Goal: Transaction & Acquisition: Register for event/course

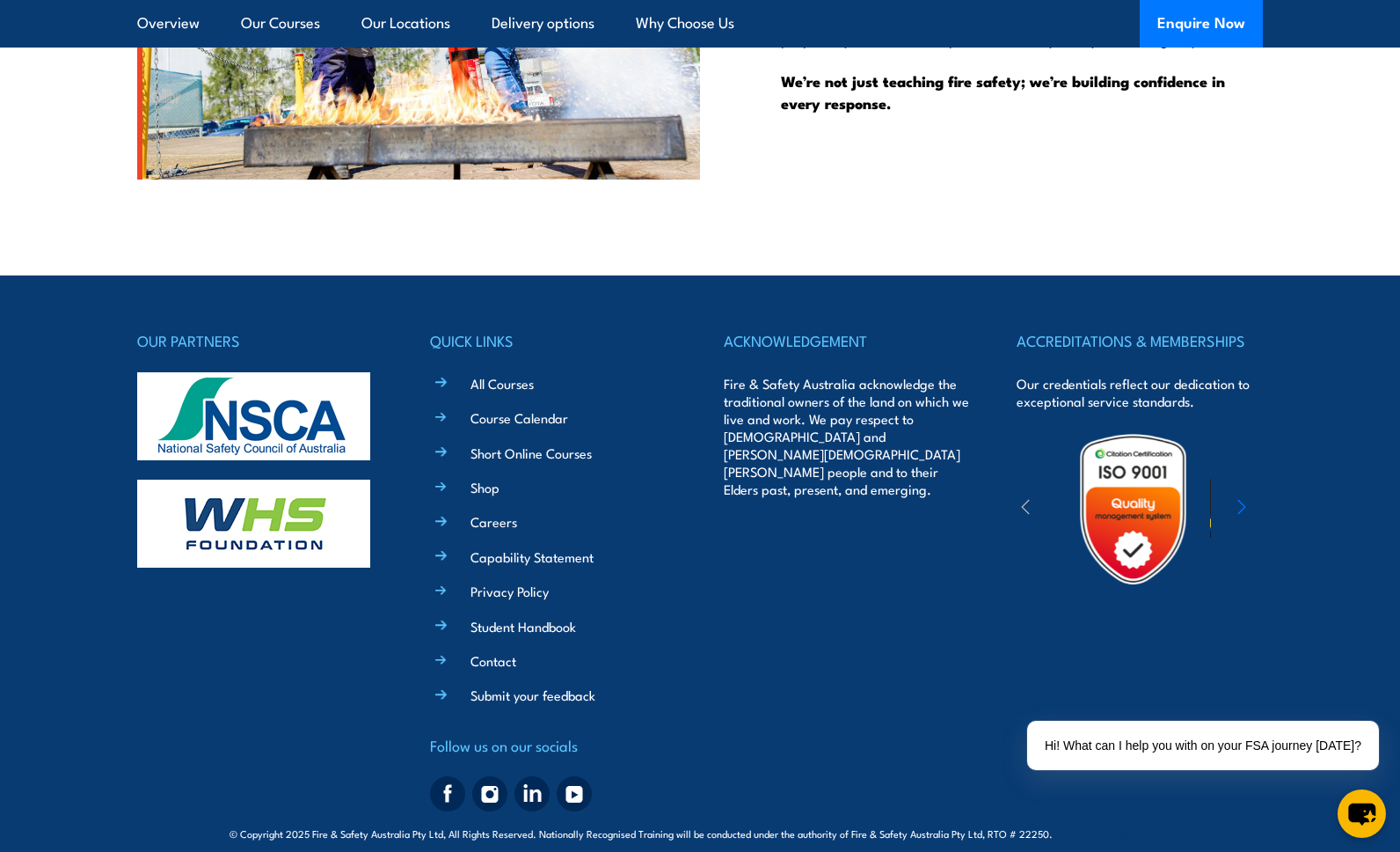
scroll to position [4683, 0]
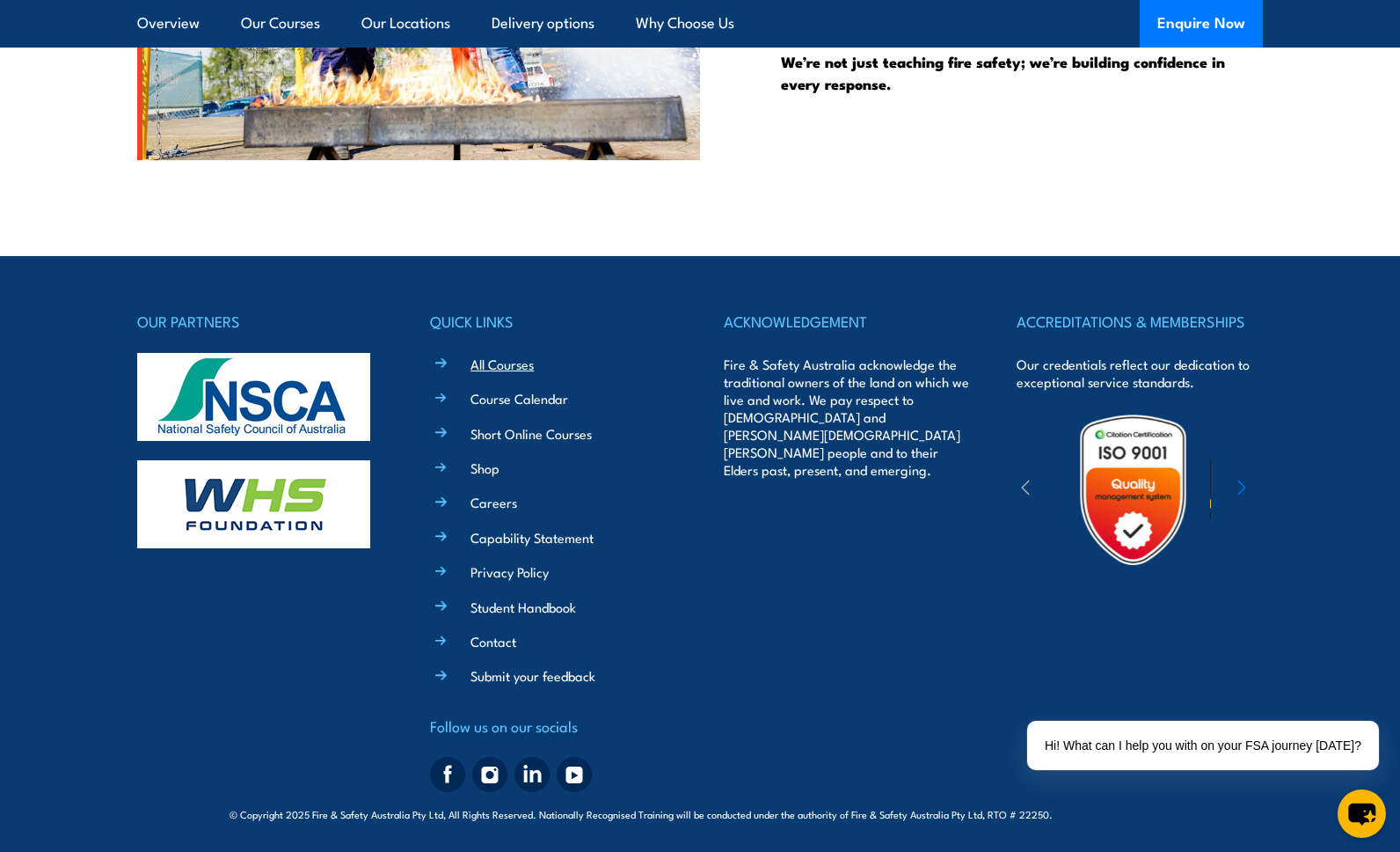
click at [500, 363] on link "All Courses" at bounding box center [502, 363] width 63 height 19
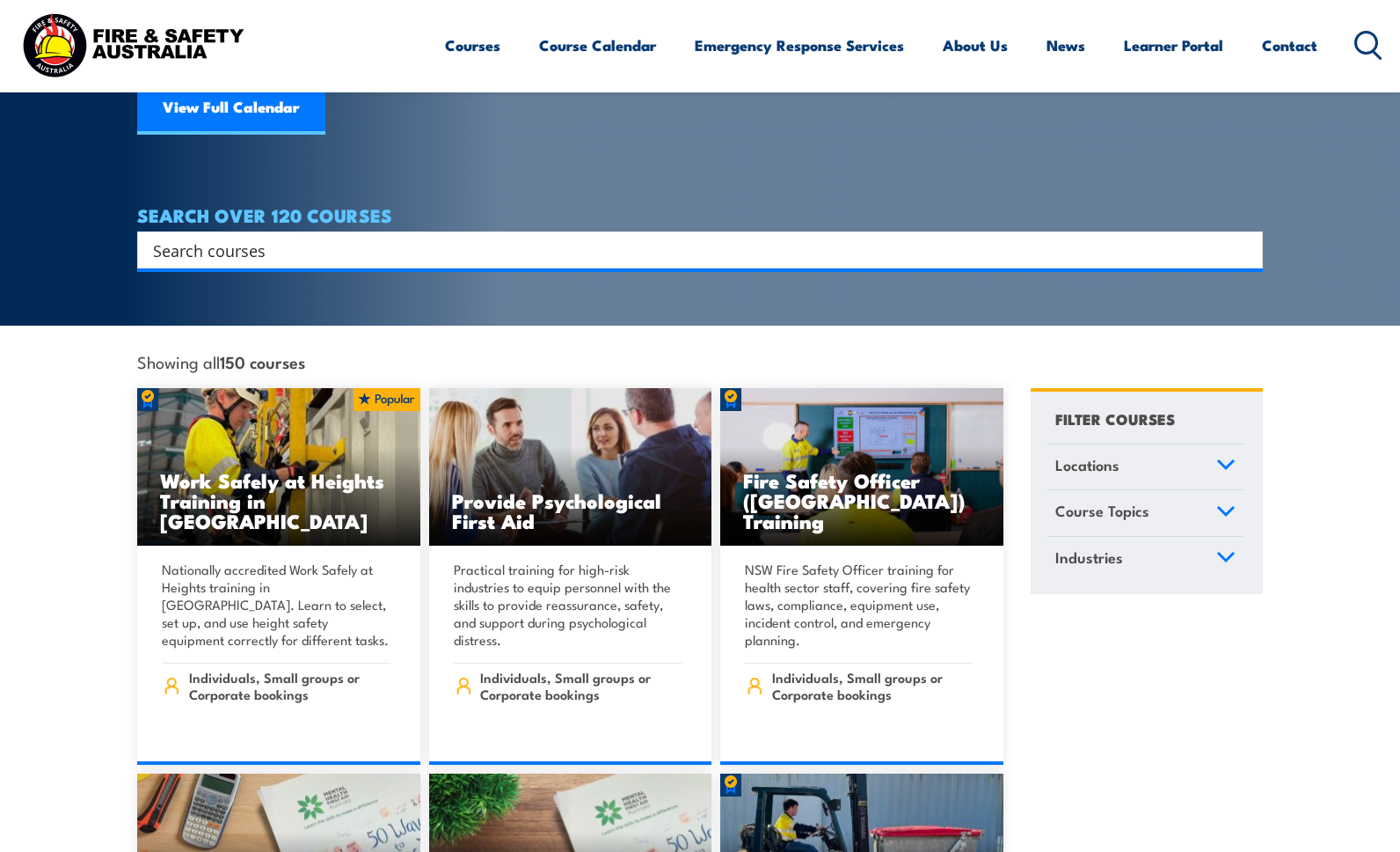
scroll to position [326, 0]
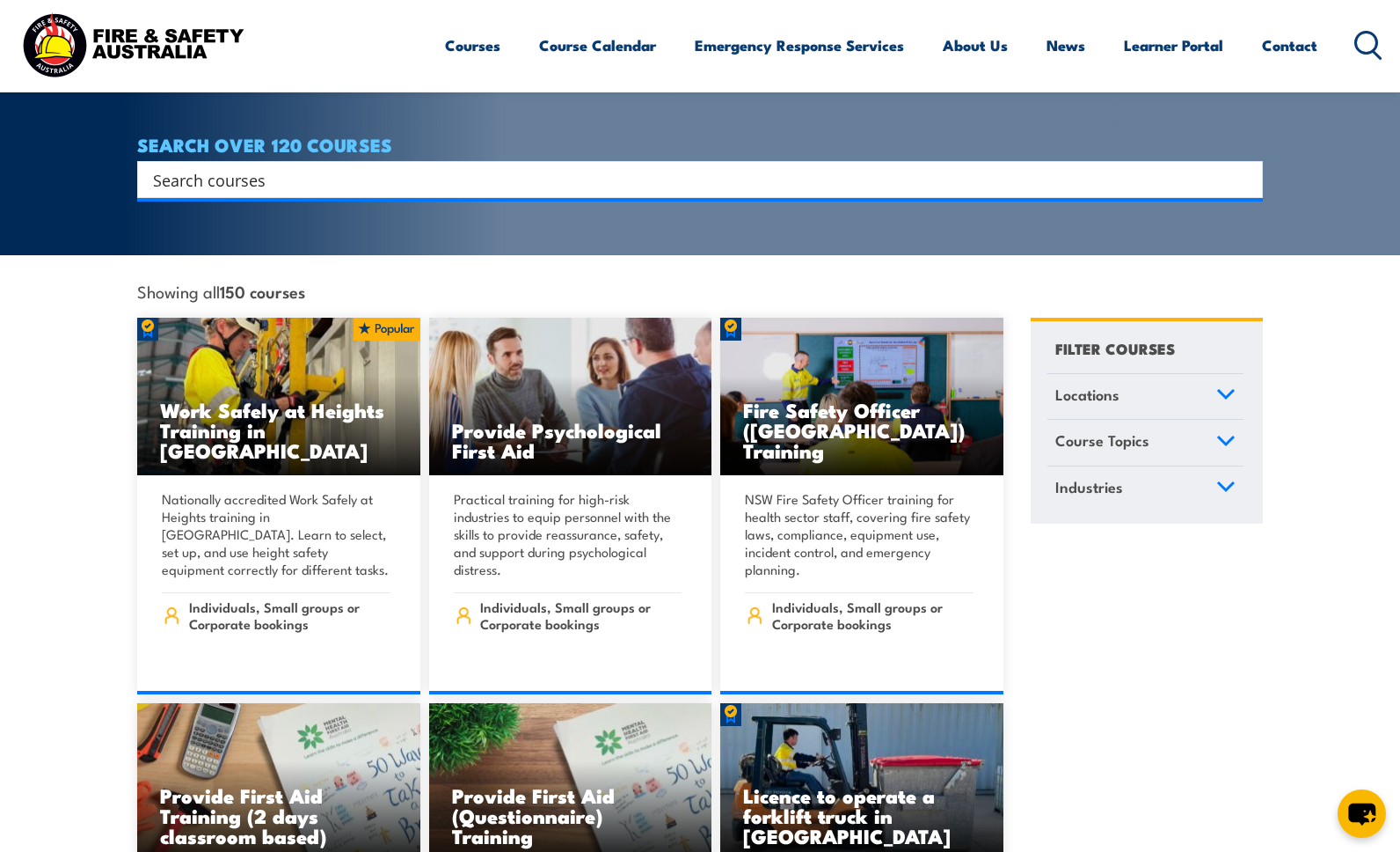
click at [278, 166] on input "Search input" at bounding box center [688, 179] width 1071 height 26
type input "h"
type input "hsr"
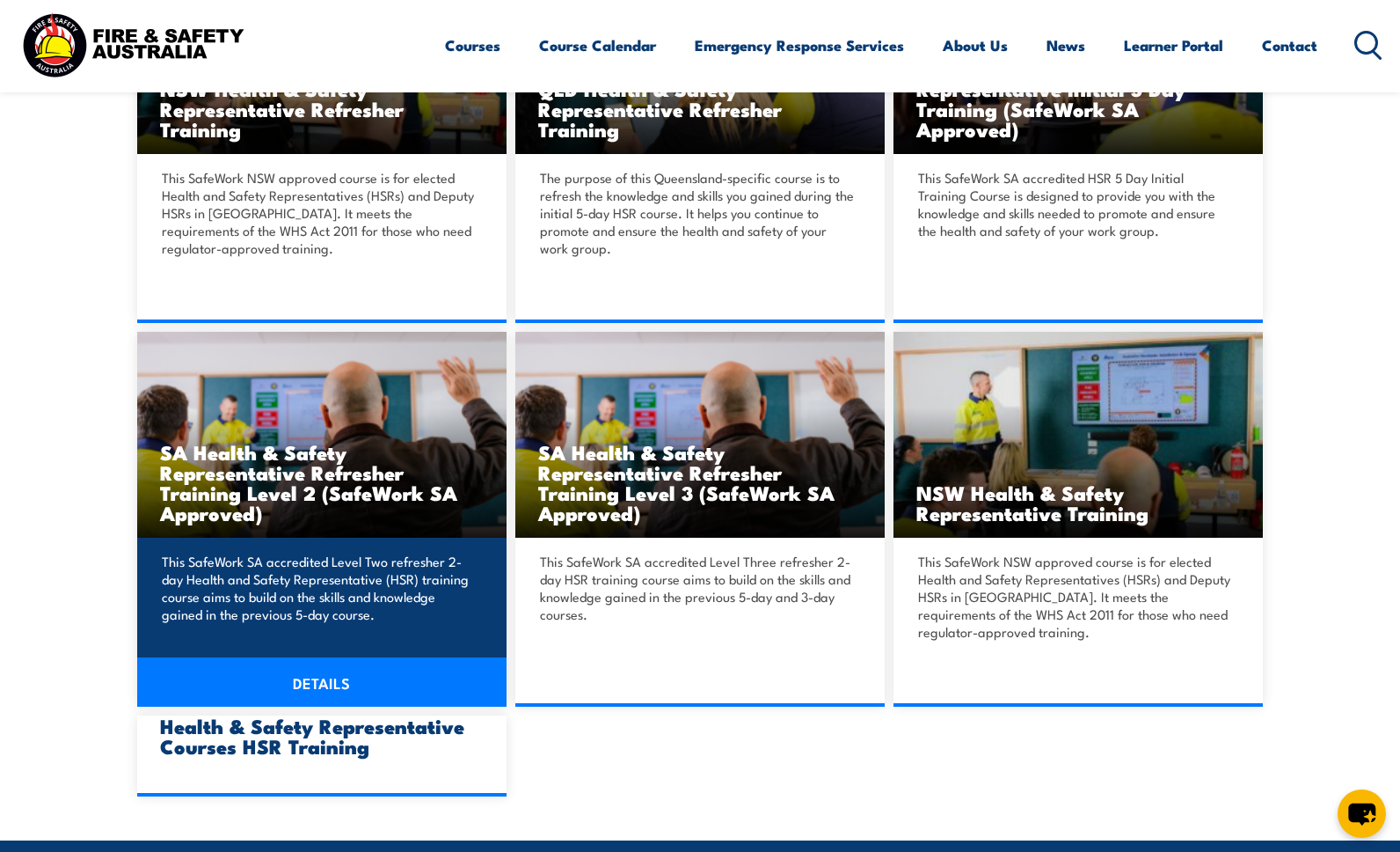
scroll to position [1094, 0]
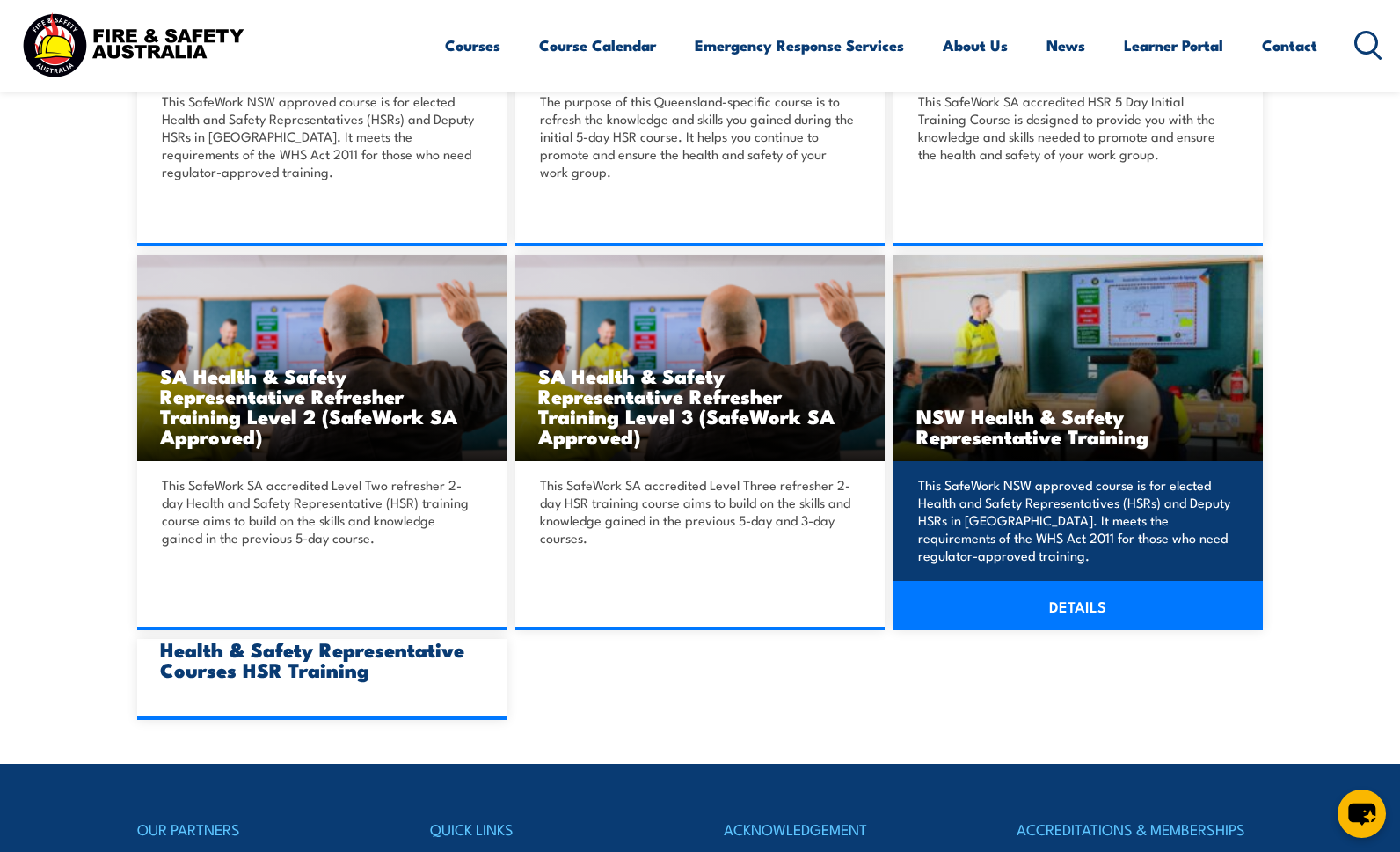
click at [1130, 507] on p "This SafeWork NSW approved course is for elected Health and Safety Representati…" at bounding box center [1075, 520] width 315 height 88
click at [1071, 604] on link "DETAILS" at bounding box center [1078, 605] width 370 height 49
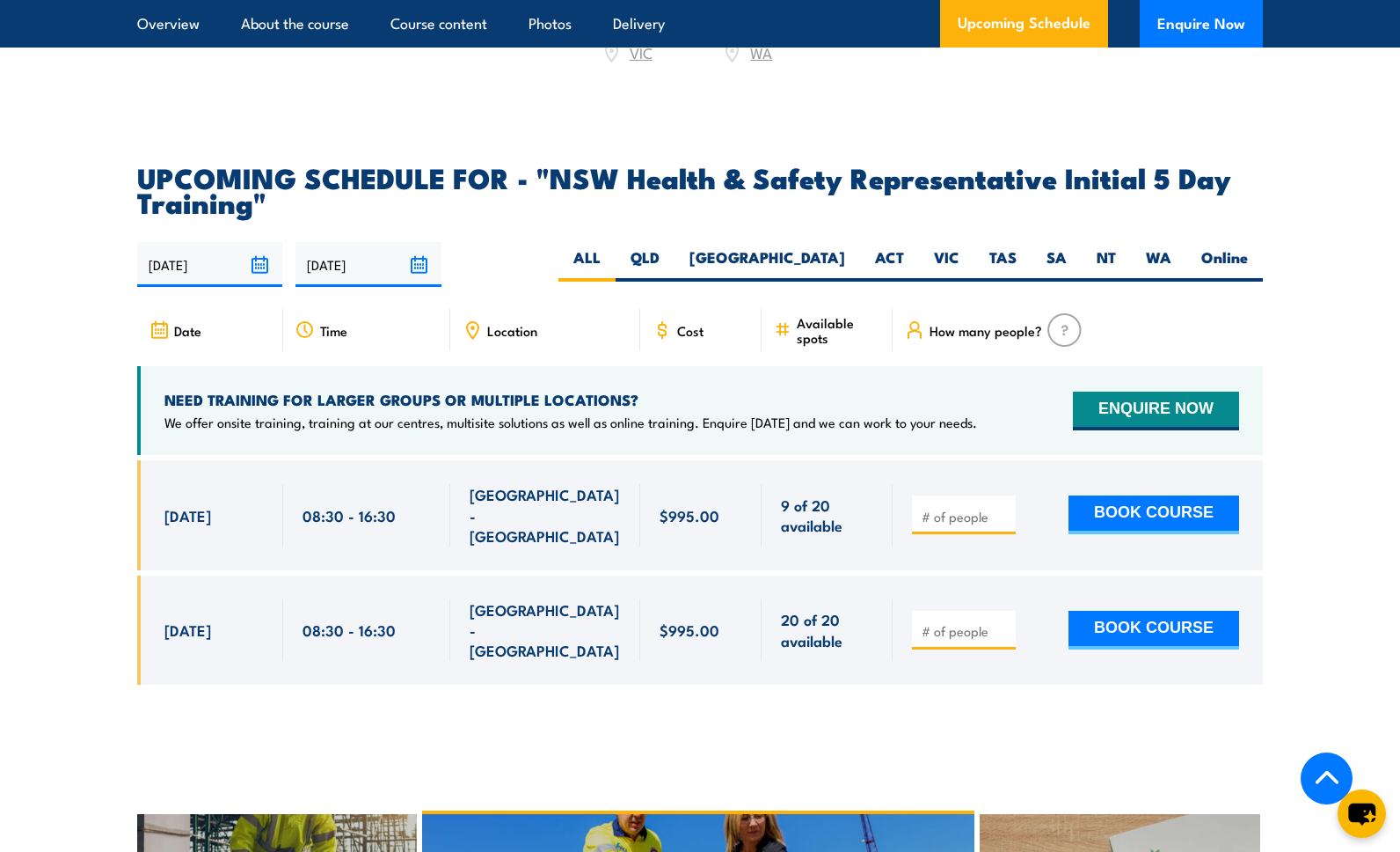
scroll to position [3214, 0]
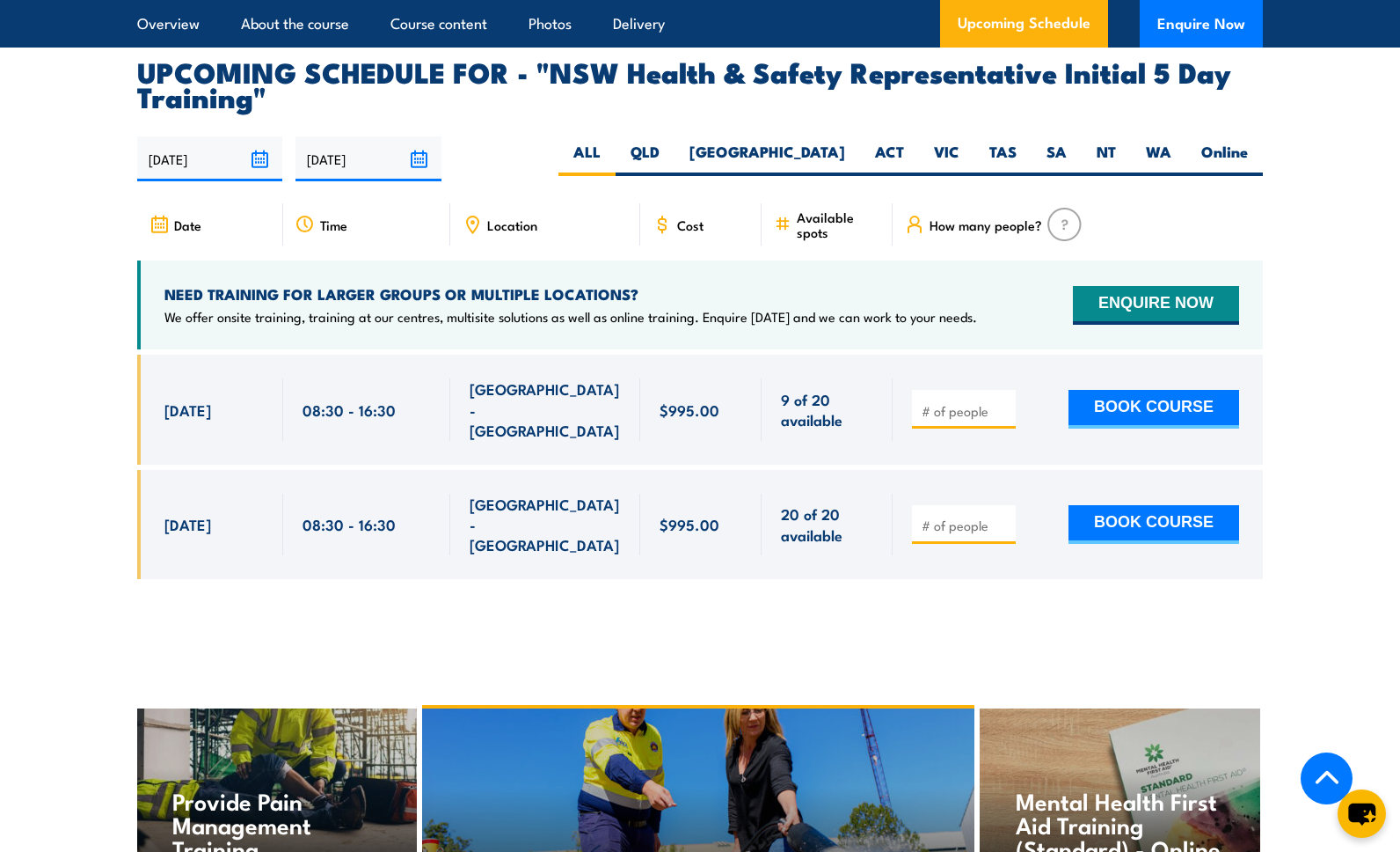
click at [207, 514] on span "1 Dec, 2025" at bounding box center [188, 524] width 47 height 20
click at [1083, 505] on button "BOOK COURSE" at bounding box center [1155, 524] width 171 height 39
click at [668, 514] on span "$995.00" at bounding box center [690, 524] width 60 height 20
click at [1143, 505] on button "BOOK COURSE" at bounding box center [1155, 524] width 171 height 39
type input "1"
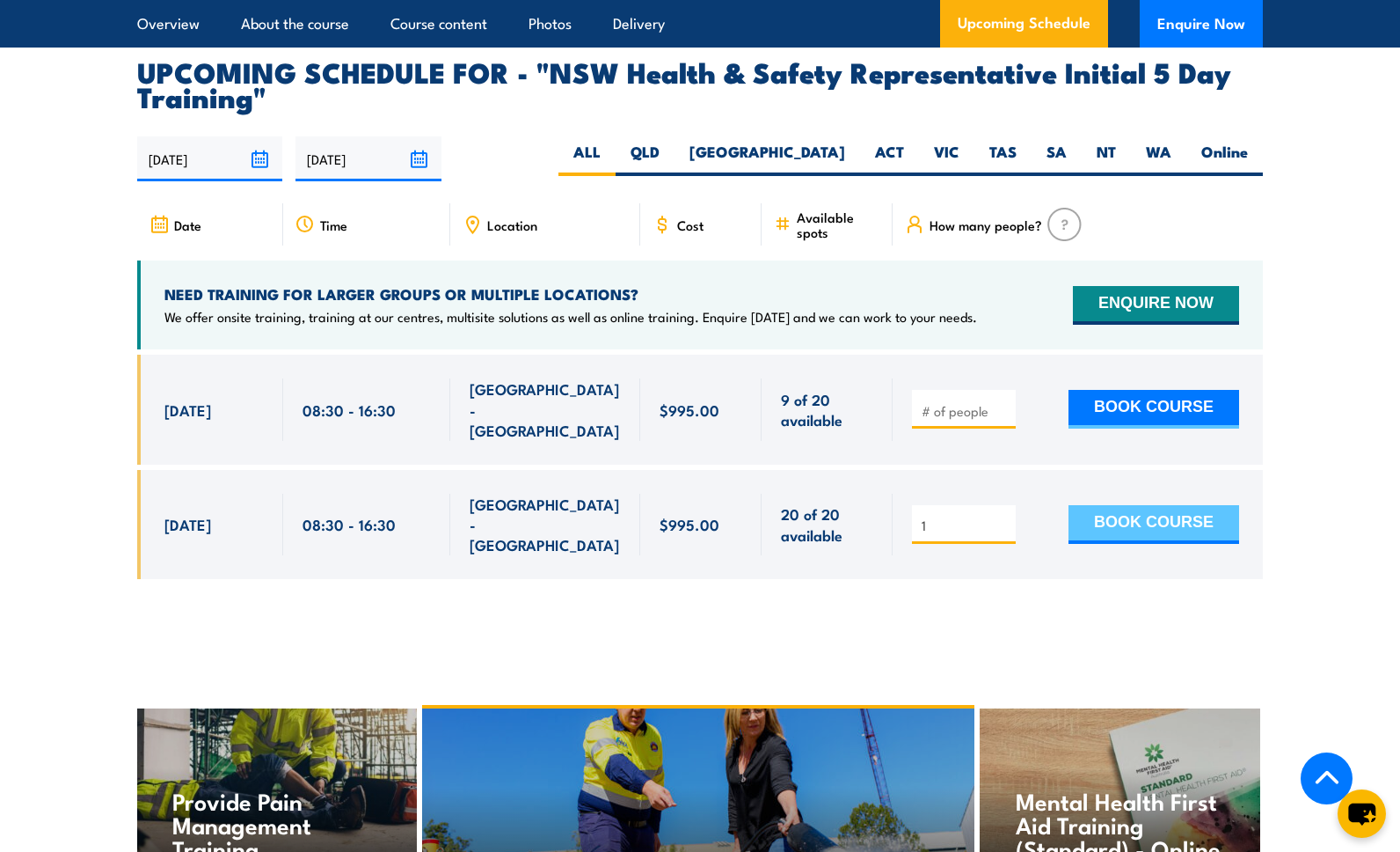
click at [1101, 505] on button "BOOK COURSE" at bounding box center [1155, 524] width 171 height 39
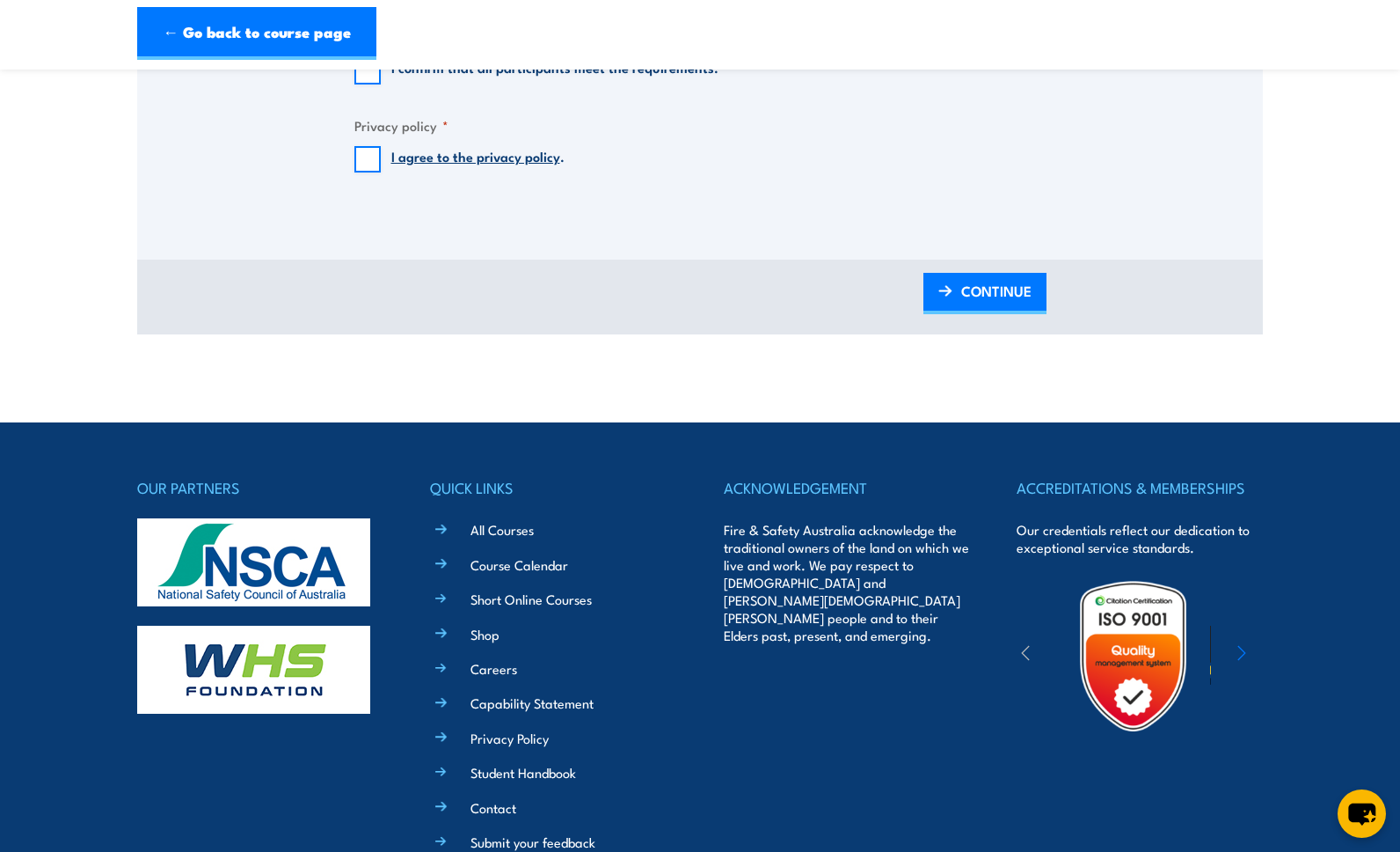
scroll to position [1864, 0]
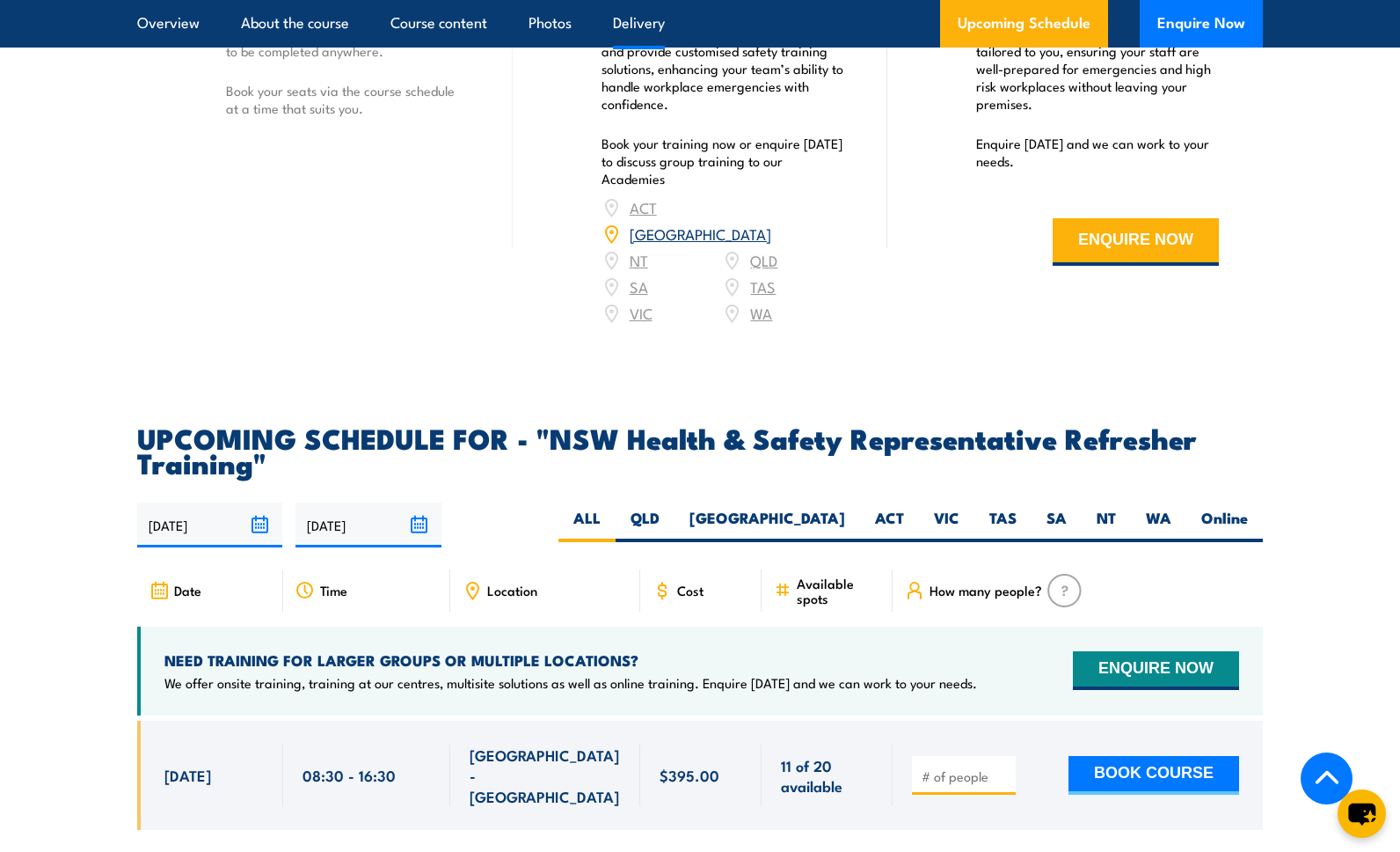
scroll to position [3117, 0]
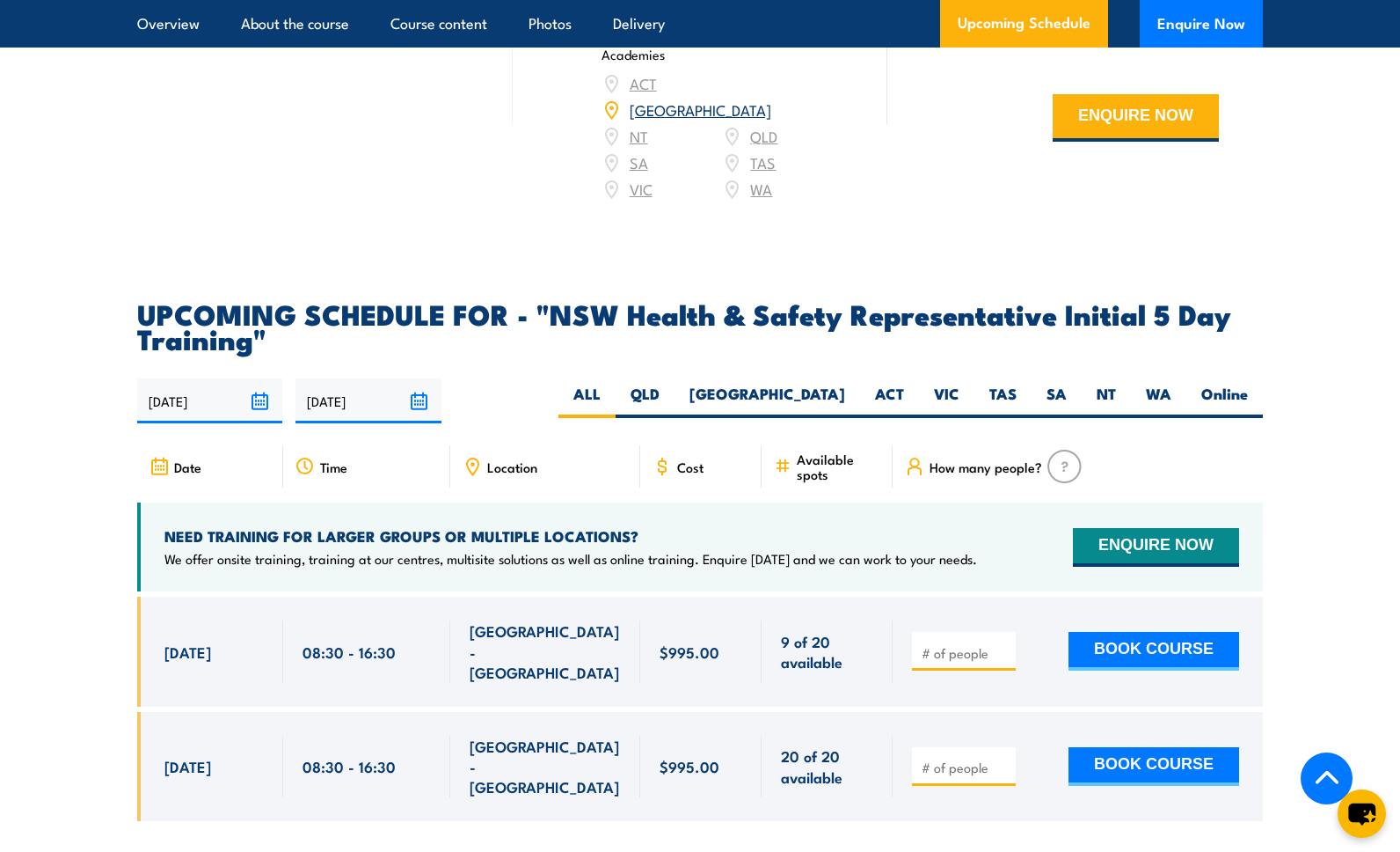
scroll to position [3128, 0]
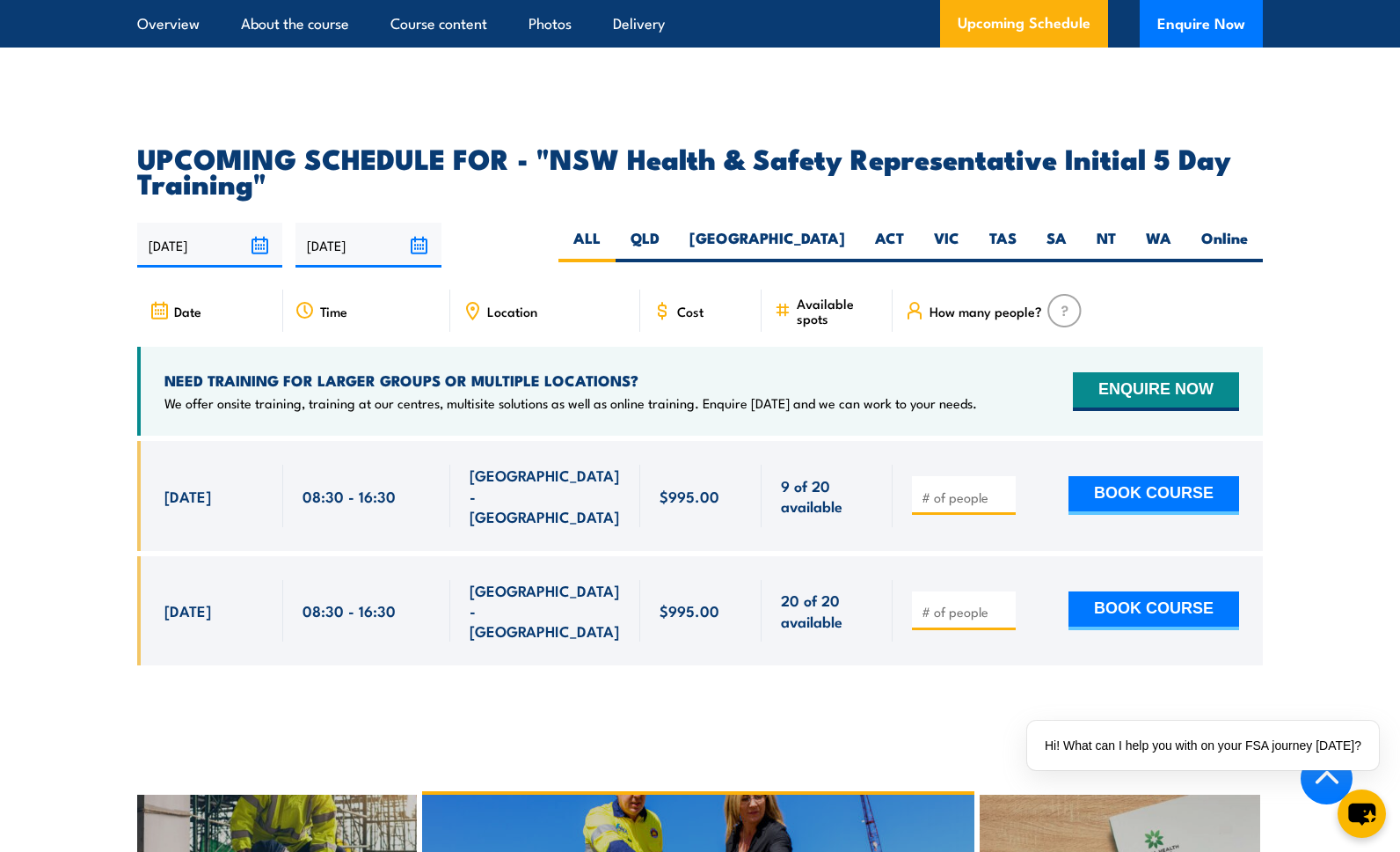
click at [396, 580] on div "08:30 - 16:30" at bounding box center [367, 611] width 129 height 61
click at [1123, 591] on button "BOOK COURSE" at bounding box center [1155, 610] width 171 height 39
type input "1"
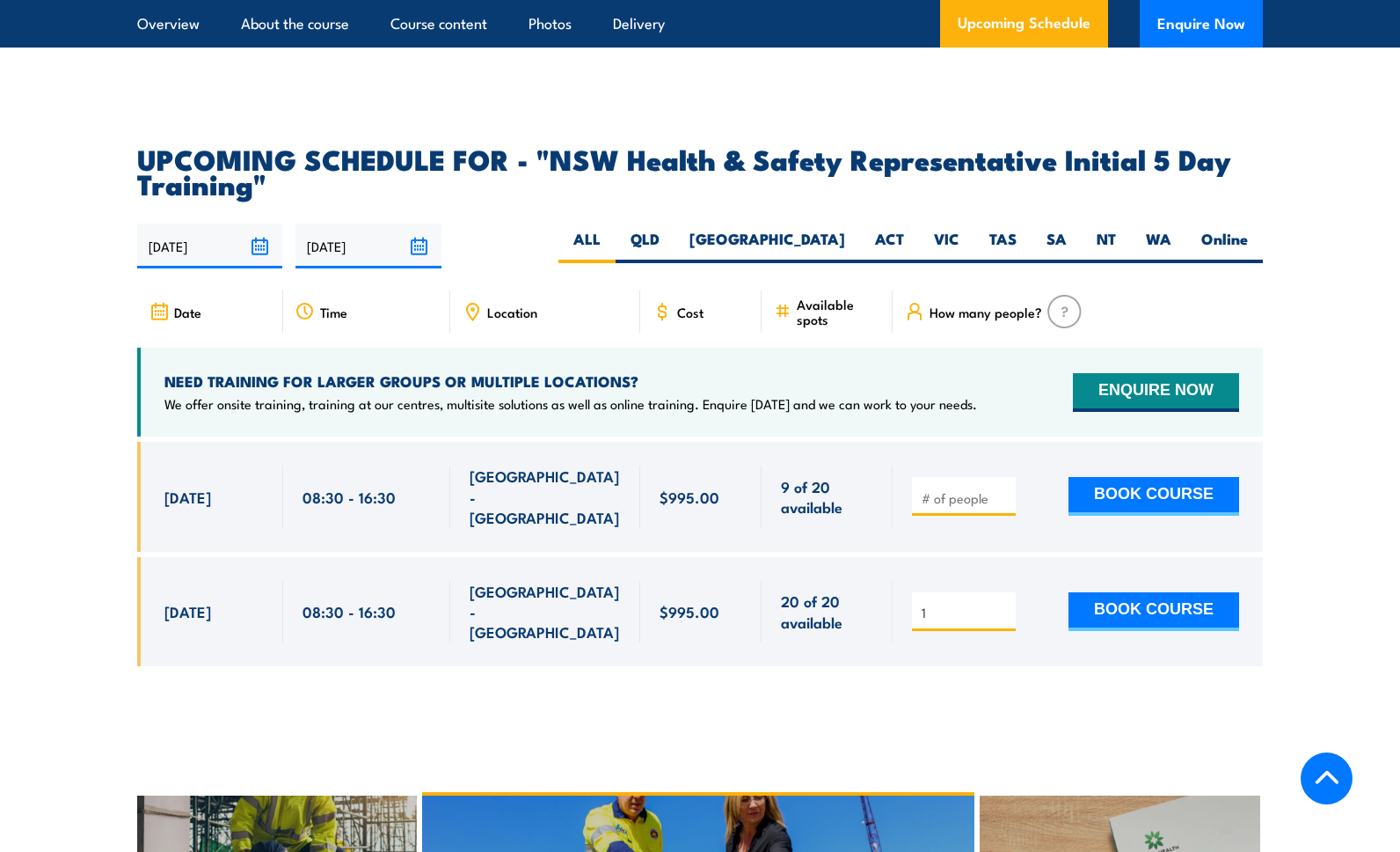
scroll to position [3128, 0]
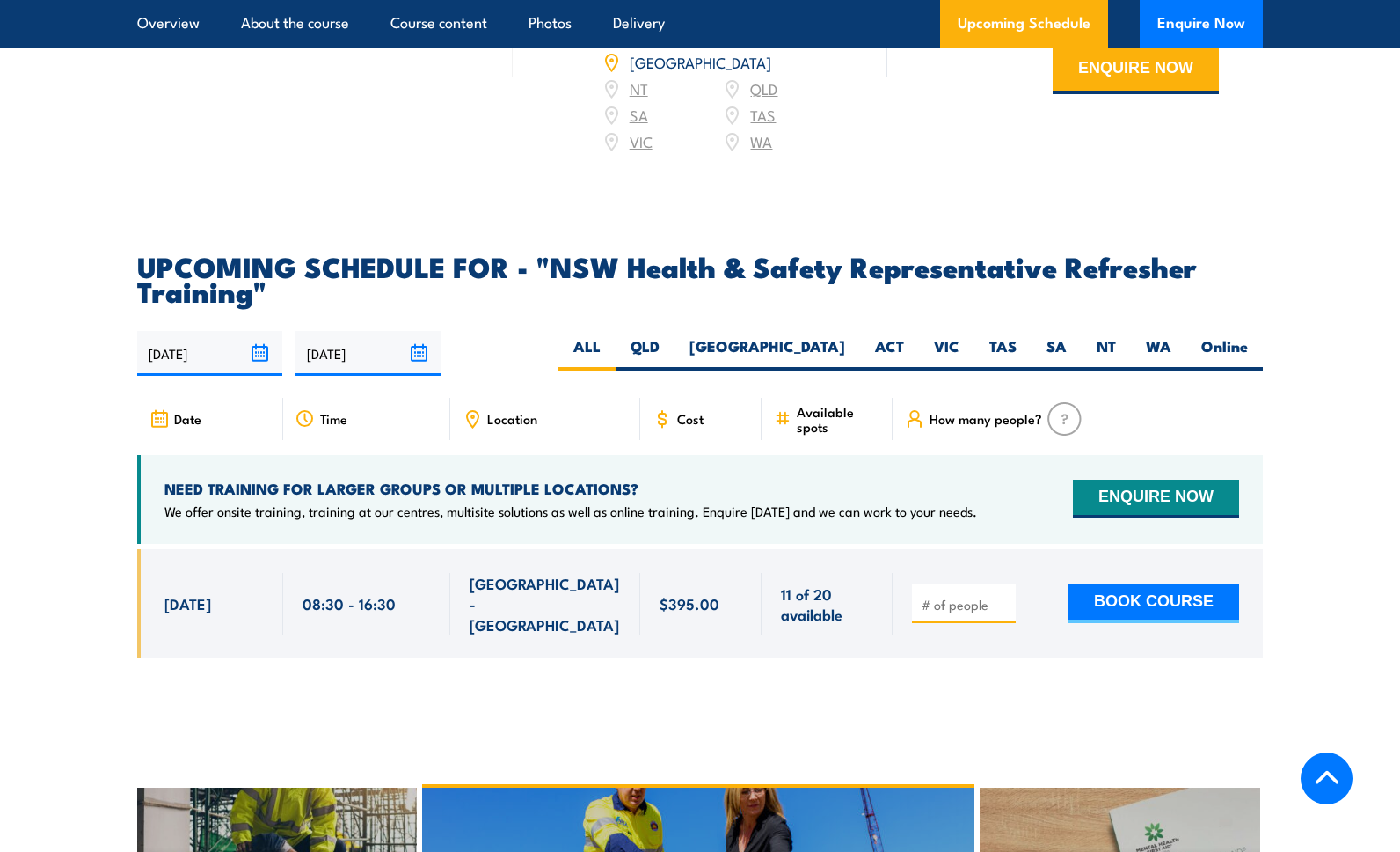
scroll to position [3117, 0]
